Goal: Task Accomplishment & Management: Manage account settings

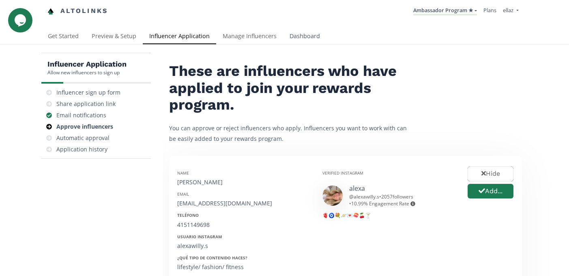
click at [300, 37] on link "Dashboard" at bounding box center [304, 37] width 43 height 16
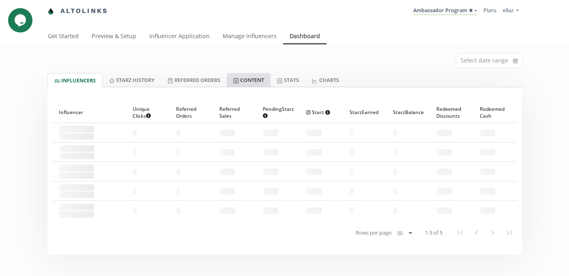
click at [243, 81] on link "Content" at bounding box center [249, 80] width 44 height 14
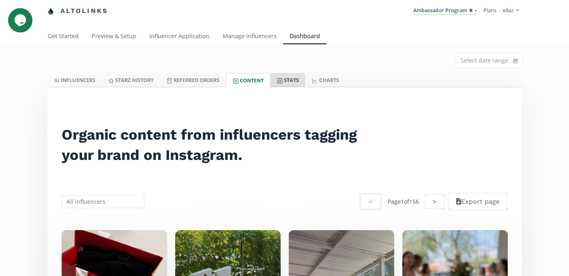
click at [293, 76] on link "Stats" at bounding box center [287, 80] width 35 height 14
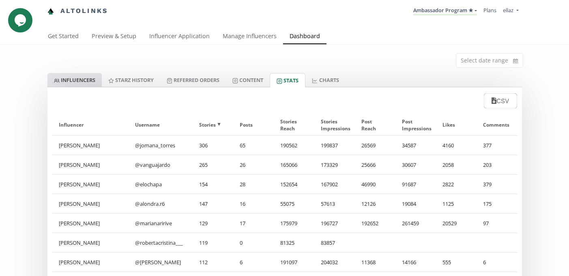
click at [73, 86] on link "INFLUENCERS" at bounding box center [74, 80] width 54 height 14
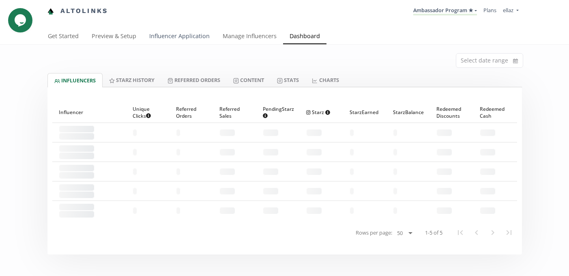
click at [170, 36] on link "Influencer Application" at bounding box center [179, 37] width 73 height 16
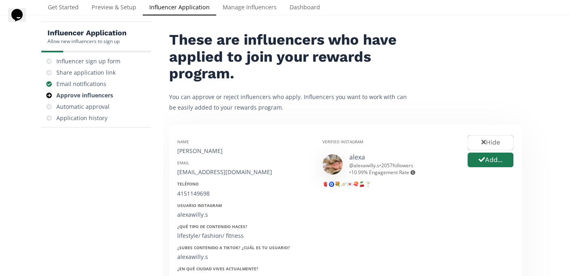
scroll to position [28, 0]
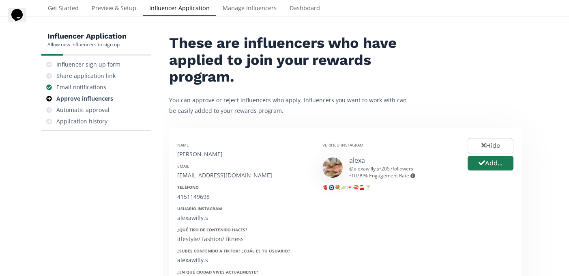
click at [203, 152] on div "Alexa Willy" at bounding box center [243, 154] width 133 height 8
copy div "Alexa Willy"
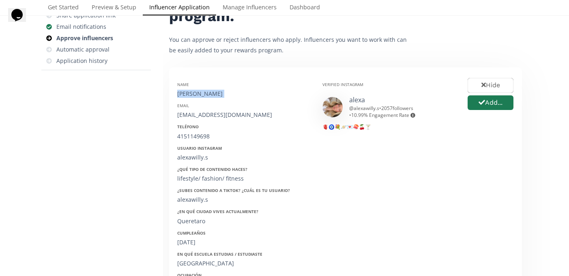
scroll to position [97, 0]
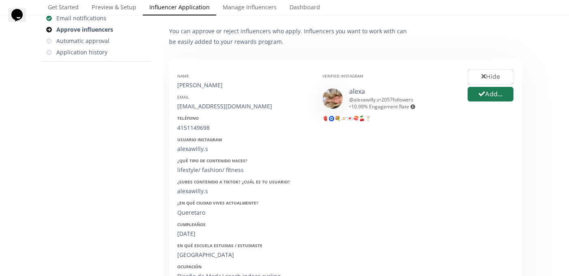
click at [213, 107] on div "[EMAIL_ADDRESS][DOMAIN_NAME]" at bounding box center [243, 106] width 133 height 8
click at [213, 107] on div "alexawillysolorzano@icloud.com" at bounding box center [243, 106] width 133 height 8
copy div "alexawillysolorzano@icloud.com"
click at [197, 130] on div "4151149698" at bounding box center [243, 128] width 133 height 8
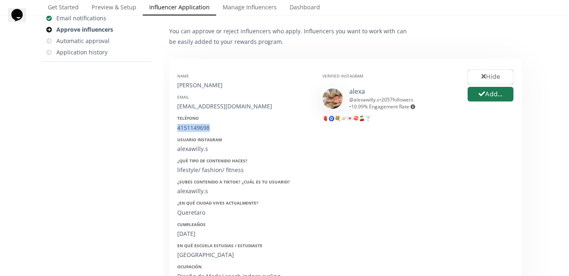
click at [197, 130] on div "4151149698" at bounding box center [243, 128] width 133 height 8
copy div "4151149698"
click at [191, 150] on div "alexawilly.s" at bounding box center [243, 149] width 133 height 8
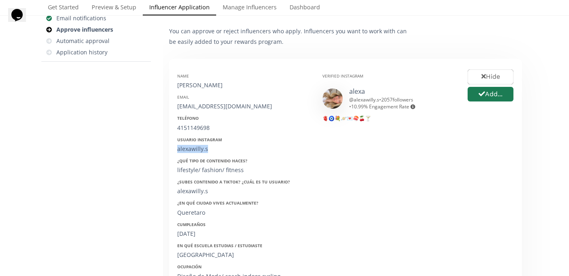
copy div "alexawilly.s"
click at [194, 234] on div "23/03/2004" at bounding box center [243, 233] width 133 height 8
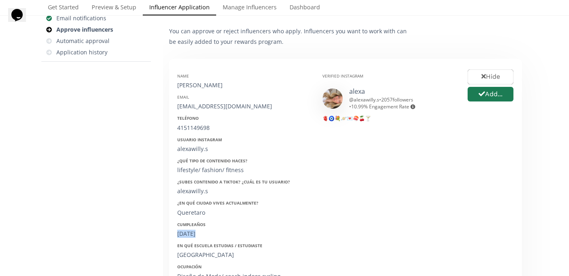
copy div "23/03/2004"
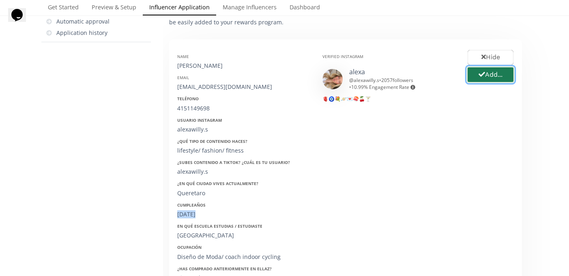
click at [491, 72] on button "Add..." at bounding box center [490, 74] width 48 height 17
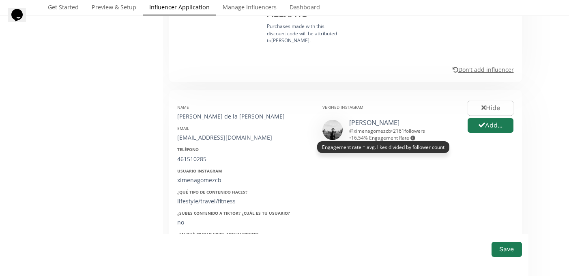
scroll to position [515, 0]
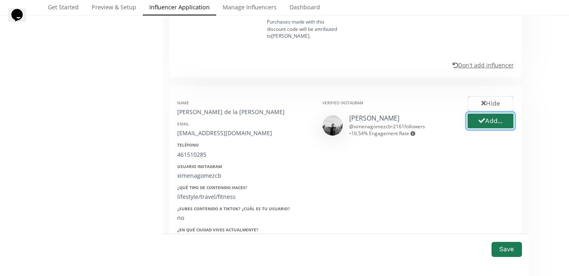
click at [482, 118] on icon "button" at bounding box center [481, 120] width 6 height 5
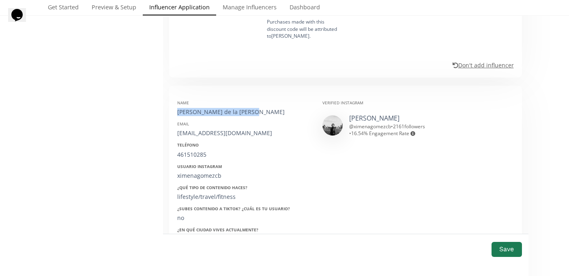
drag, startPoint x: 252, startPoint y: 98, endPoint x: 174, endPoint y: 97, distance: 78.2
click at [174, 97] on div "Name Ximena Gómez de la Cortina Balderas Email ximenagomezcb@outlook.com Teléfo…" at bounding box center [243, 222] width 145 height 257
copy div "[PERSON_NAME] de la Cortina"
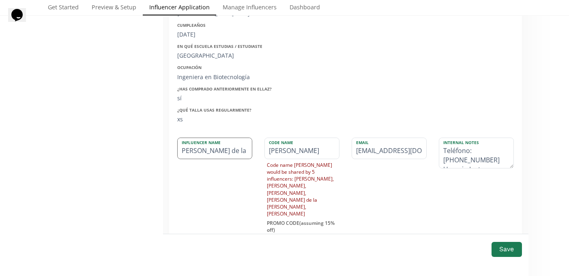
scroll to position [0, 47]
drag, startPoint x: 220, startPoint y: 136, endPoint x: 362, endPoint y: 138, distance: 141.4
click at [362, 138] on div "Influencer Name Ximena Gómez de la Cortina Balderas Code Name XIMENA Code name …" at bounding box center [345, 209] width 348 height 145
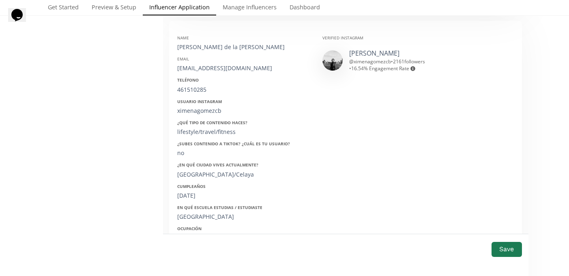
scroll to position [566, 0]
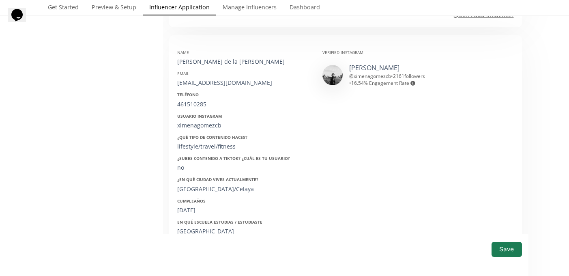
type input "[PERSON_NAME] de la Cortina"
click at [220, 73] on div "Name Ximena Gómez de la Cortina Balderas Email ximenagomezcb@outlook.com Teléfo…" at bounding box center [243, 171] width 145 height 257
click at [214, 79] on div "[EMAIL_ADDRESS][DOMAIN_NAME]" at bounding box center [243, 83] width 133 height 8
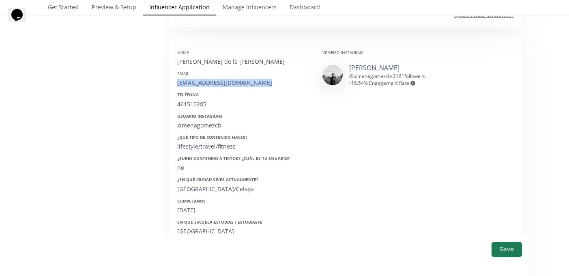
click at [214, 79] on div "[EMAIL_ADDRESS][DOMAIN_NAME]" at bounding box center [243, 83] width 133 height 8
copy div "[EMAIL_ADDRESS][DOMAIN_NAME]"
click at [193, 100] on div "461510285" at bounding box center [243, 104] width 133 height 8
copy div "461510285"
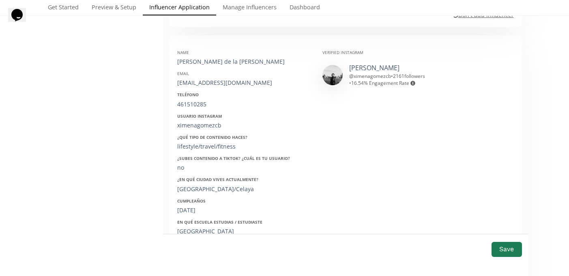
click at [186, 121] on div "ximenagomezcb" at bounding box center [243, 125] width 133 height 8
copy div "ximenagomezcb"
click at [193, 206] on div "25/01/2003" at bounding box center [243, 210] width 133 height 8
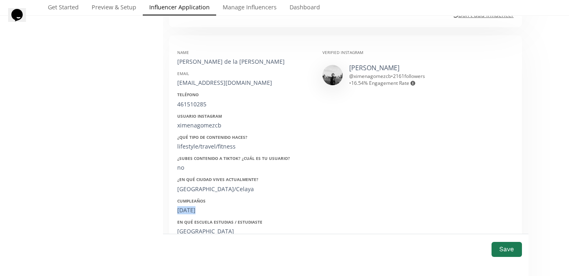
click at [193, 206] on div "25/01/2003" at bounding box center [243, 210] width 133 height 8
copy div "25/01/2003"
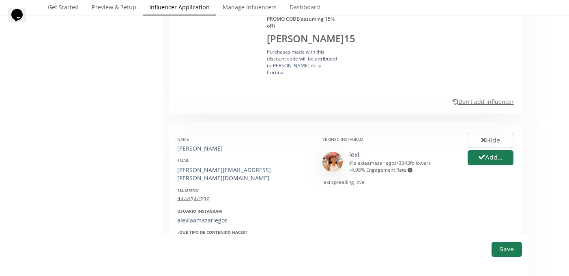
scroll to position [940, 0]
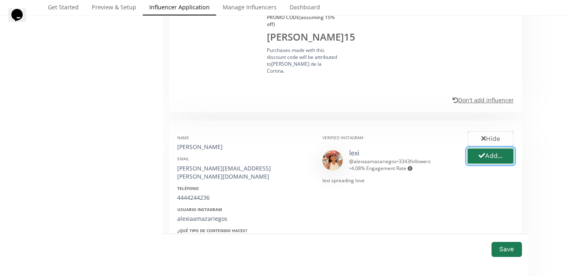
click at [487, 147] on button "Add..." at bounding box center [490, 155] width 48 height 17
click at [213, 143] on div "Alexia Carreón" at bounding box center [243, 147] width 133 height 8
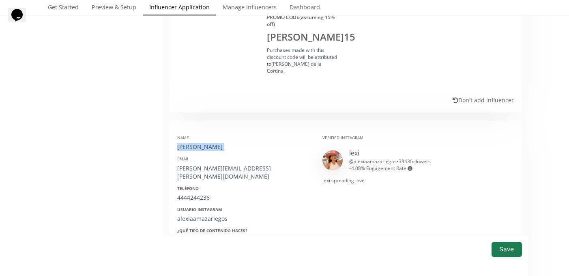
click at [213, 143] on div "Alexia Carreón" at bounding box center [243, 147] width 133 height 8
click at [208, 164] on div "alexia.carreon@anahuac.mx" at bounding box center [243, 172] width 133 height 16
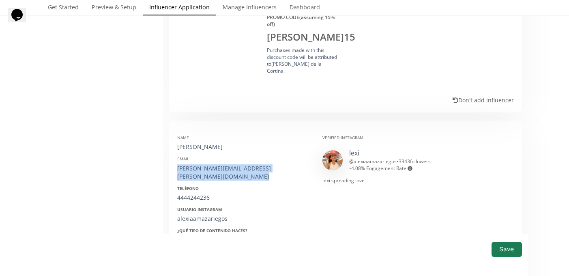
click at [208, 164] on div "alexia.carreon@anahuac.mx" at bounding box center [243, 172] width 133 height 16
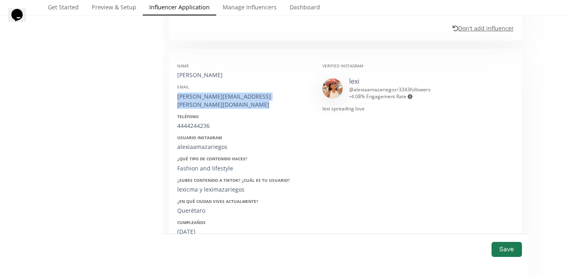
scroll to position [1023, 0]
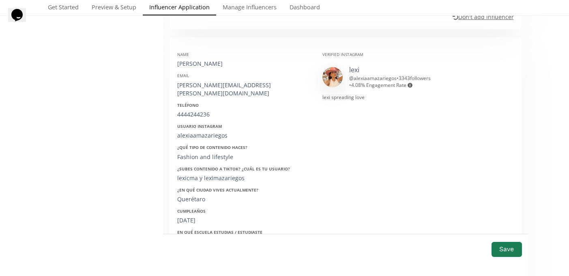
click at [189, 91] on div "Name Alexia Carreón Email alexia.carreon@anahuac.mx Teléfono 4444244236 Usuario…" at bounding box center [243, 177] width 145 height 265
click at [185, 110] on div "4444244236" at bounding box center [243, 114] width 133 height 8
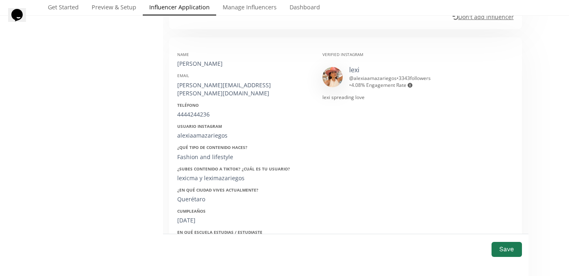
click at [197, 131] on div "alexiaamazariegos" at bounding box center [243, 135] width 133 height 8
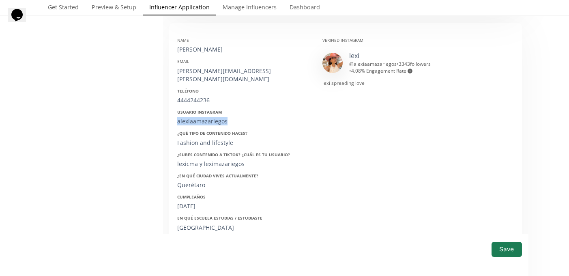
scroll to position [1037, 0]
click at [196, 201] on div "05/01/2001" at bounding box center [243, 205] width 133 height 8
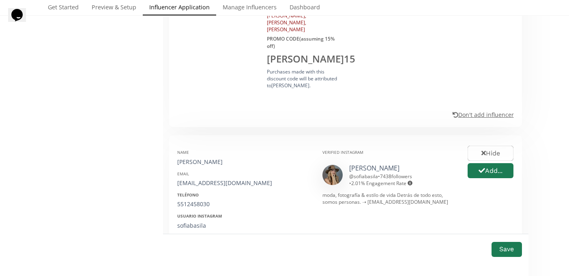
scroll to position [1420, 0]
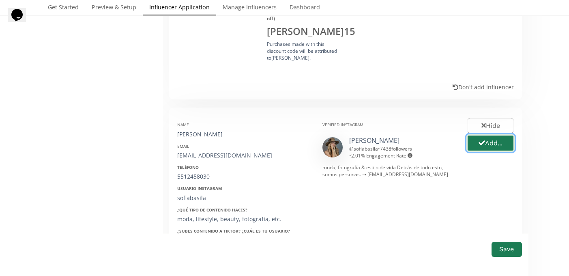
click at [495, 134] on button "Add..." at bounding box center [490, 142] width 48 height 17
click at [187, 130] on div "Sofía Basila" at bounding box center [243, 134] width 133 height 8
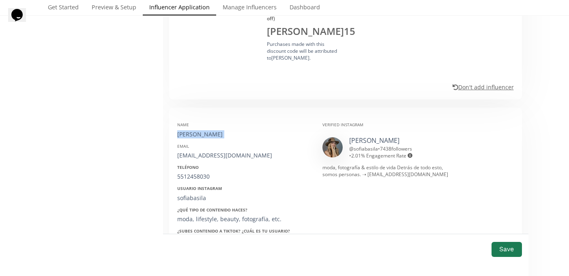
click at [187, 130] on div "Sofía Basila" at bounding box center [243, 134] width 133 height 8
click at [209, 151] on div "sofiabasila01@gmail.com" at bounding box center [243, 155] width 133 height 8
click at [194, 172] on div "5512458030" at bounding box center [243, 176] width 133 height 8
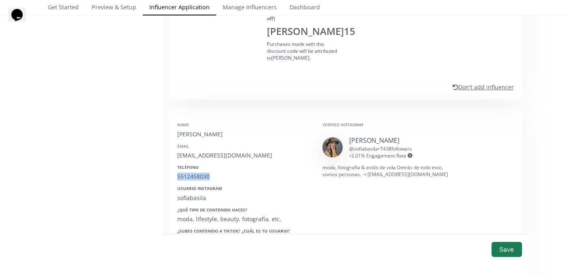
click at [194, 172] on div "5512458030" at bounding box center [243, 176] width 133 height 8
click at [187, 194] on div "sofiabasila" at bounding box center [243, 198] width 133 height 8
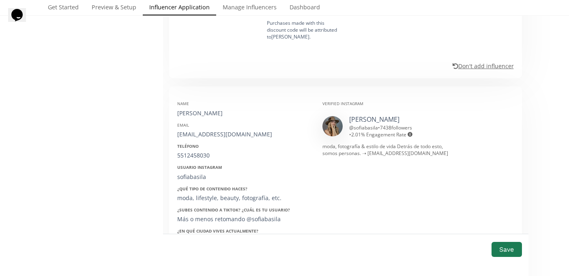
click at [190, 249] on div "Cumpleaños 15/10/2001" at bounding box center [243, 257] width 133 height 16
click at [184, 257] on div "15/10/2001" at bounding box center [243, 261] width 133 height 8
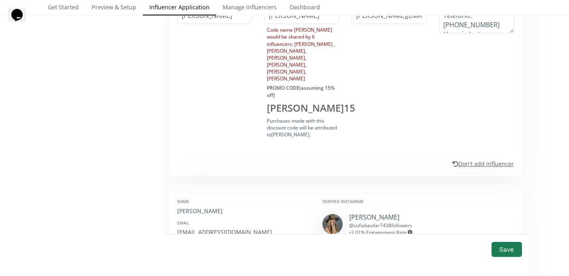
scroll to position [1342, 0]
click at [502, 247] on button "Save" at bounding box center [506, 248] width 32 height 17
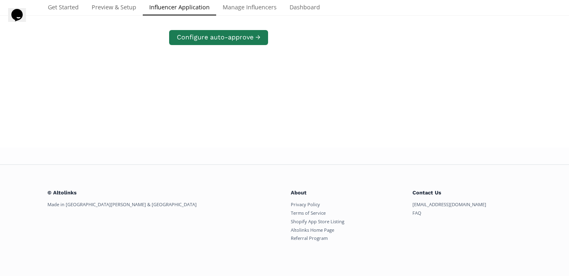
scroll to position [163, 0]
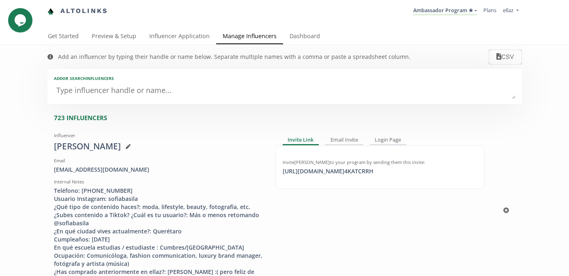
scroll to position [6, 0]
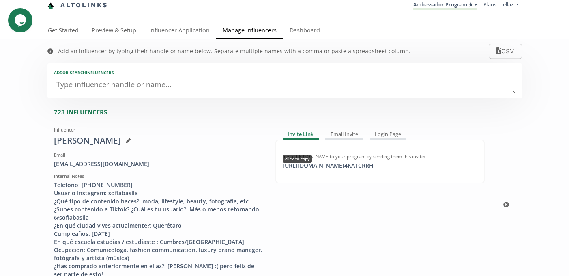
click at [343, 169] on div "https://app.altolinks.com/invite/ 4KATCRRH click to copy" at bounding box center [328, 165] width 100 height 8
click at [297, 33] on link "Dashboard" at bounding box center [304, 31] width 43 height 16
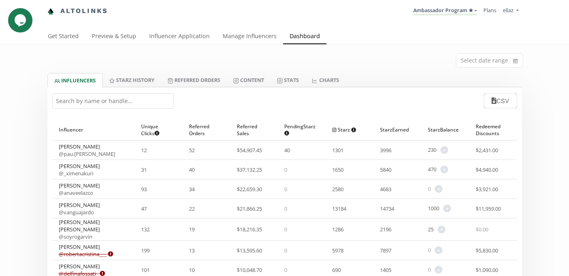
click at [117, 98] on input "text" at bounding box center [113, 100] width 122 height 15
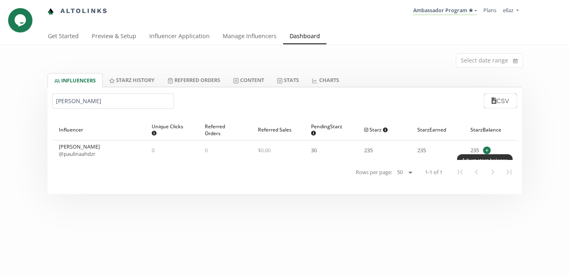
type input "[PERSON_NAME]"
click at [487, 152] on span "+" at bounding box center [487, 150] width 8 height 8
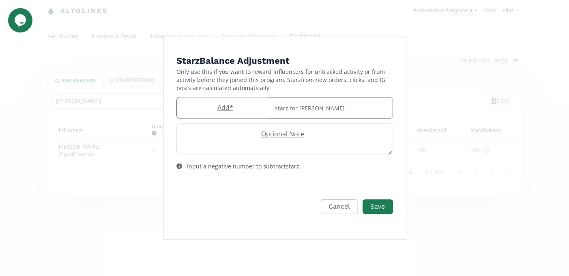
click at [194, 105] on label "Add *" at bounding box center [223, 107] width 93 height 9
type input "60"
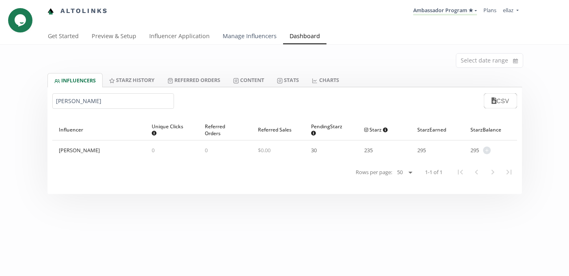
click at [230, 36] on link "Manage Influencers" at bounding box center [249, 37] width 67 height 16
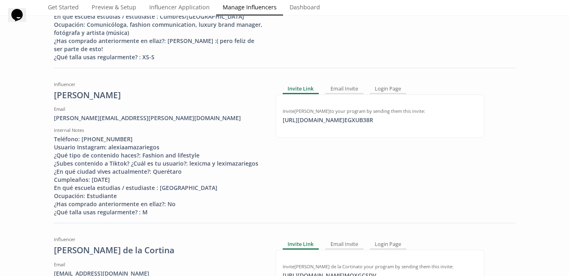
scroll to position [233, 0]
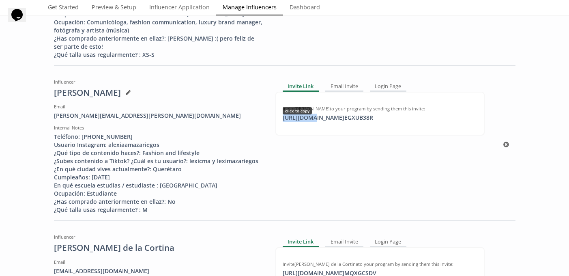
click at [309, 119] on div "[URL][DOMAIN_NAME] EGXUB38R click to copy" at bounding box center [328, 117] width 100 height 8
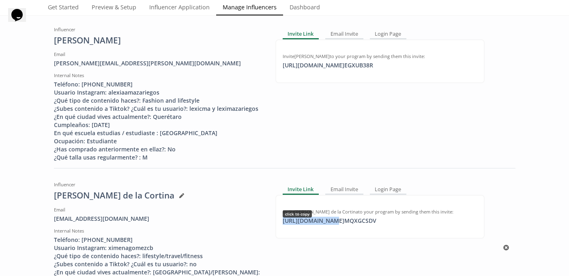
click at [326, 222] on div "https://app.altolinks.com/invite/ MQXGCSDV click to copy" at bounding box center [329, 220] width 103 height 8
copy div "https://app.alto"
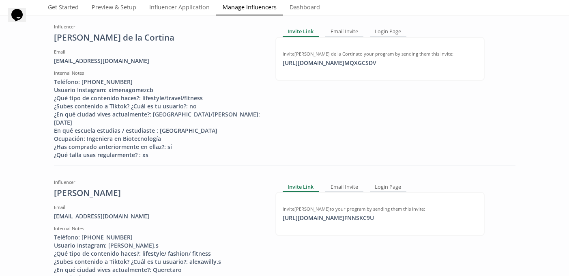
scroll to position [443, 0]
click at [317, 214] on div "https://app.altolinks.com/invite/ FNNSKC9U click to copy" at bounding box center [328, 217] width 101 height 8
copy div "https://app.altolinks.com/invite/ FNNSKC9U"
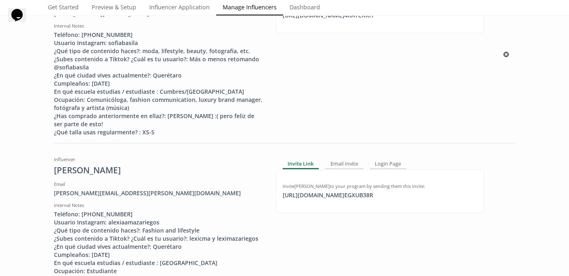
scroll to position [0, 0]
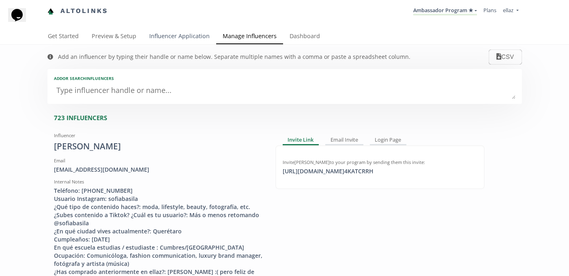
click at [155, 38] on link "Influencer Application" at bounding box center [179, 37] width 73 height 16
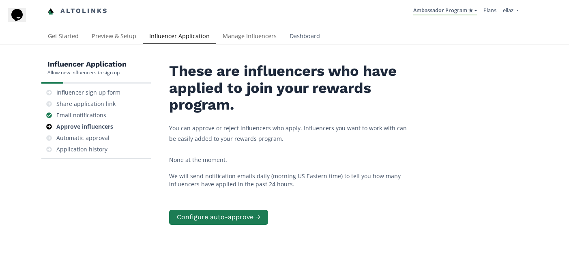
click at [304, 37] on link "Dashboard" at bounding box center [304, 37] width 43 height 16
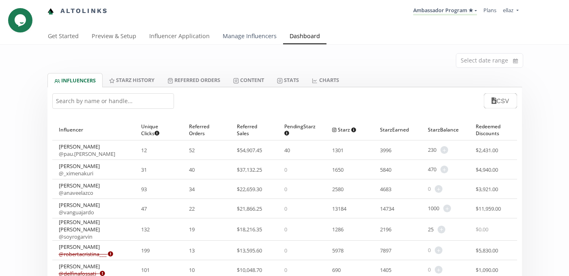
click at [229, 34] on link "Manage Influencers" at bounding box center [249, 37] width 67 height 16
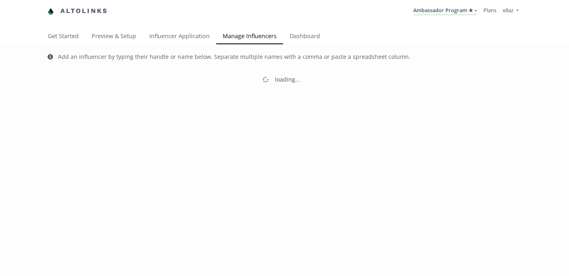
click at [300, 36] on link "Dashboard" at bounding box center [304, 37] width 43 height 16
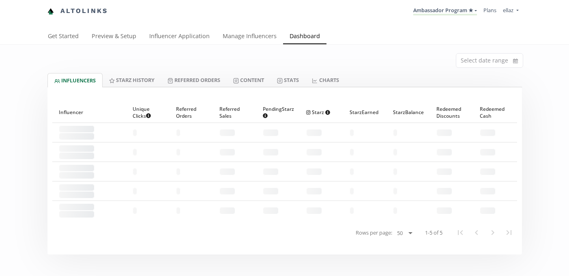
click at [248, 87] on div at bounding box center [284, 87] width 474 height 0
click at [246, 85] on link "Content" at bounding box center [249, 80] width 44 height 14
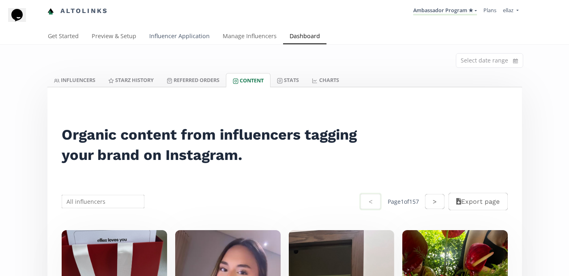
click at [204, 37] on link "Influencer Application" at bounding box center [179, 37] width 73 height 16
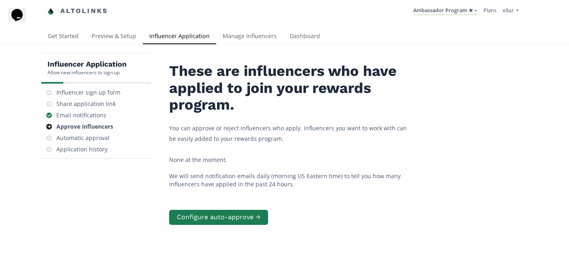
click at [304, 50] on div "Influencer Application Allow new influencers to sign up Influencer sign up form…" at bounding box center [284, 186] width 569 height 282
click at [303, 36] on link "Dashboard" at bounding box center [304, 37] width 43 height 16
